Goal: Information Seeking & Learning: Learn about a topic

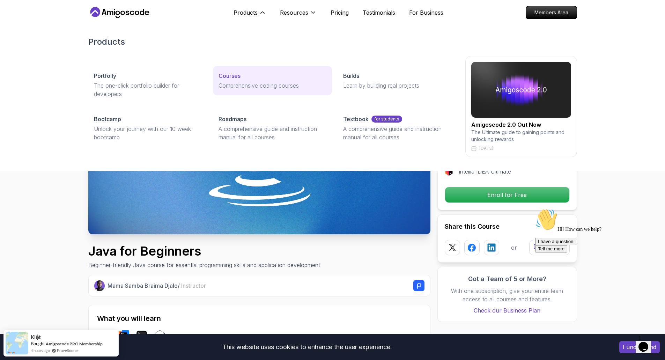
click at [231, 76] on p "Courses" at bounding box center [230, 76] width 22 height 8
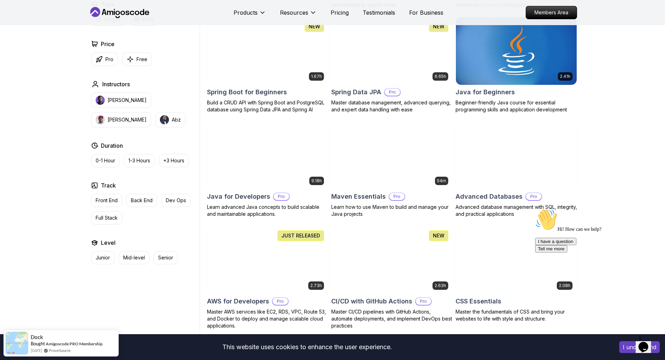
scroll to position [349, 0]
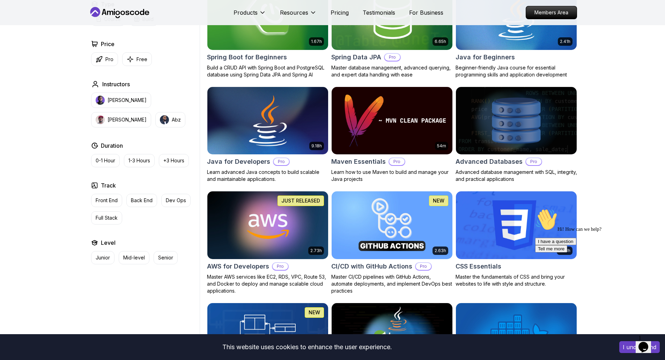
click at [246, 160] on h2 "Java for Developers" at bounding box center [238, 162] width 63 height 10
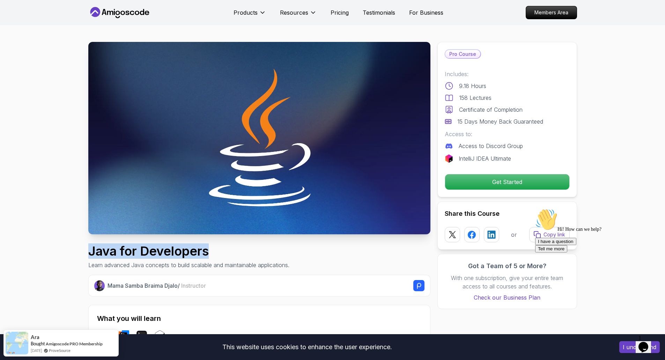
drag, startPoint x: 215, startPoint y: 250, endPoint x: 84, endPoint y: 248, distance: 131.4
copy h1 "Java for Developers"
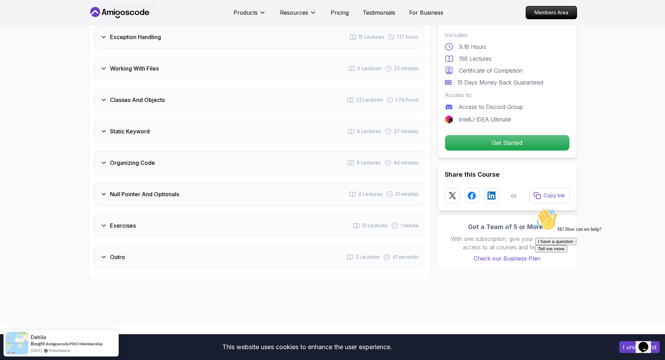
scroll to position [1327, 0]
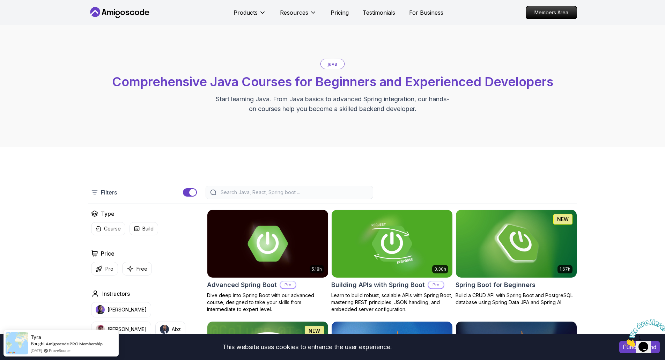
click at [148, 15] on icon at bounding box center [119, 12] width 63 height 11
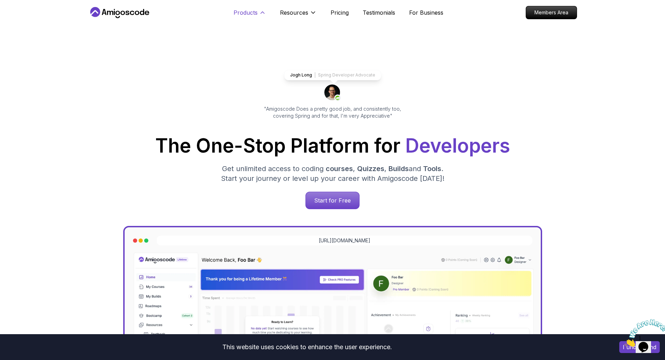
click at [255, 13] on p "Products" at bounding box center [246, 12] width 24 height 8
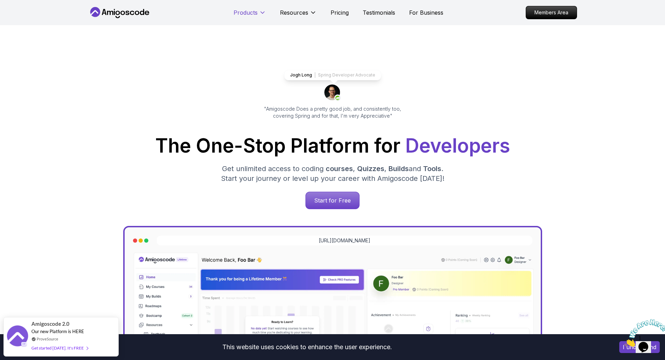
click at [255, 13] on p "Products" at bounding box center [246, 12] width 24 height 8
click at [375, 13] on p "Testimonials" at bounding box center [379, 12] width 32 height 8
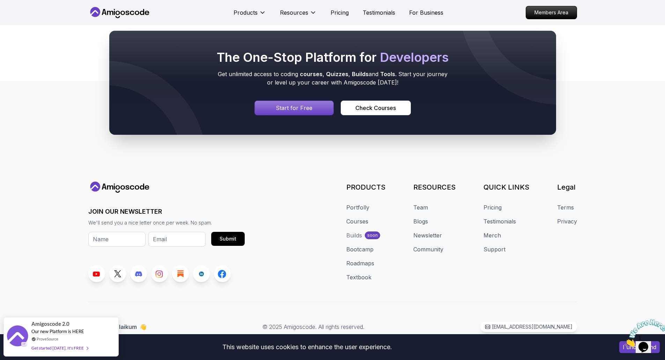
scroll to position [699, 0]
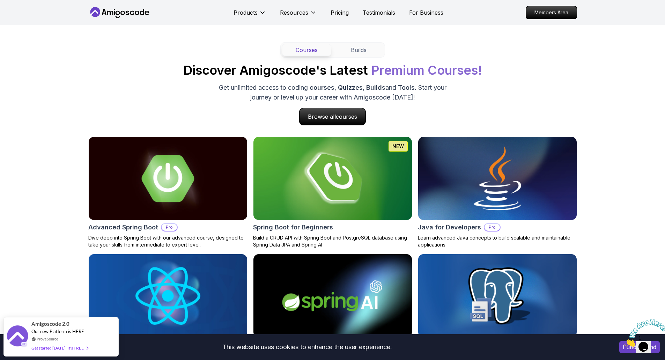
scroll to position [838, 0]
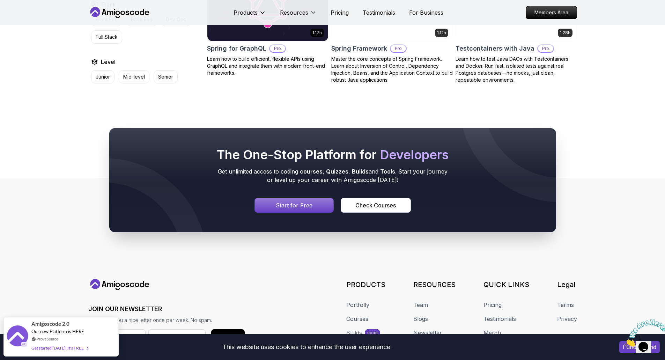
scroll to position [1221, 0]
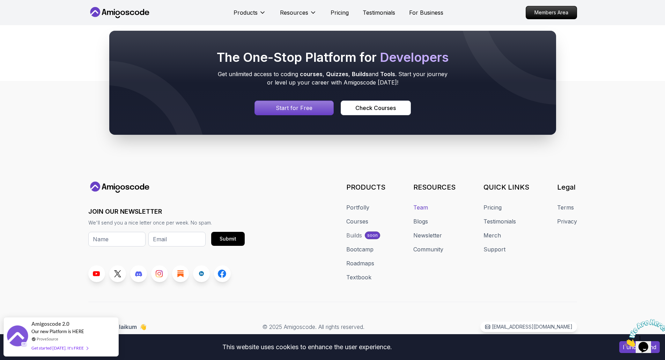
click at [424, 206] on link "Team" at bounding box center [421, 207] width 15 height 8
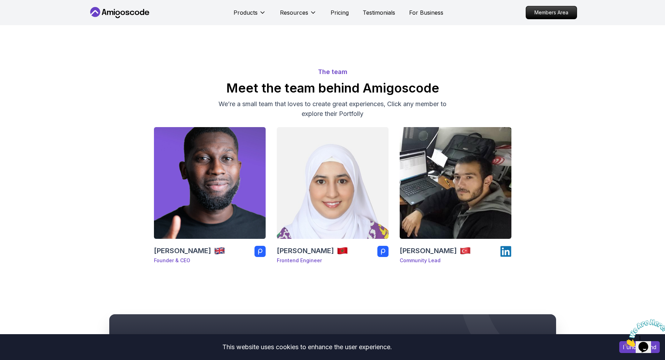
click at [180, 248] on h3 "[PERSON_NAME]" at bounding box center [182, 251] width 57 height 10
click at [181, 253] on h3 "[PERSON_NAME]" at bounding box center [182, 251] width 57 height 10
